Goal: Task Accomplishment & Management: Use online tool/utility

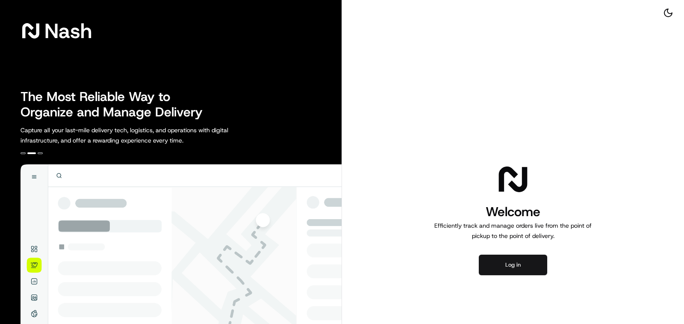
click at [526, 255] on button "Log in" at bounding box center [513, 264] width 68 height 21
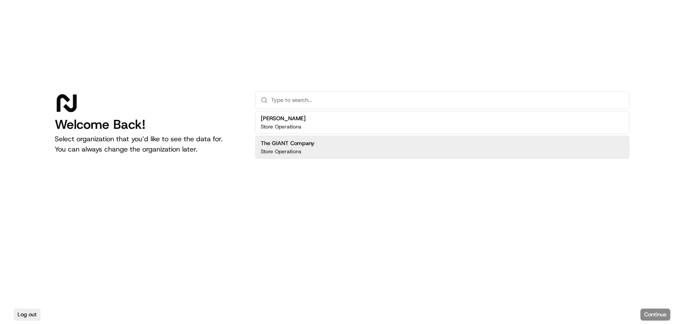
click at [309, 150] on div "Store Operations" at bounding box center [288, 151] width 54 height 7
click at [660, 312] on button "Continue" at bounding box center [655, 314] width 30 height 12
